Goal: Find contact information: Find contact information

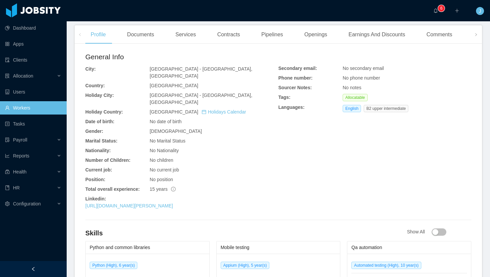
scroll to position [33, 0]
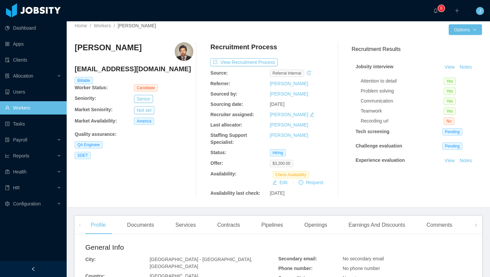
scroll to position [1, 0]
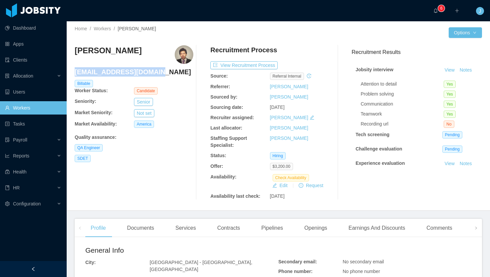
drag, startPoint x: 75, startPoint y: 71, endPoint x: 152, endPoint y: 72, distance: 77.3
click at [152, 72] on h4 "[EMAIL_ADDRESS][DOMAIN_NAME]" at bounding box center [134, 71] width 119 height 9
copy h4 "[EMAIL_ADDRESS][DOMAIN_NAME]"
